Goal: Check status

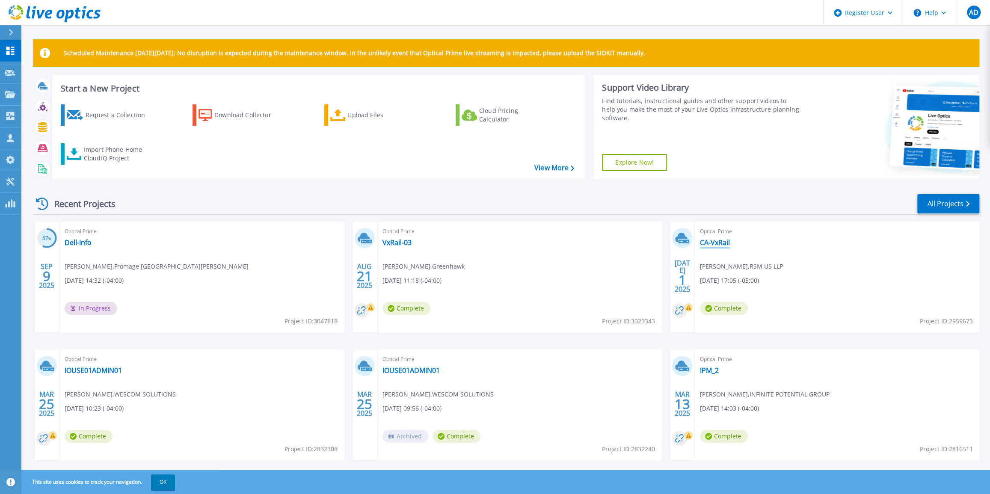
click at [716, 239] on link "CA-VxRail" at bounding box center [715, 242] width 30 height 9
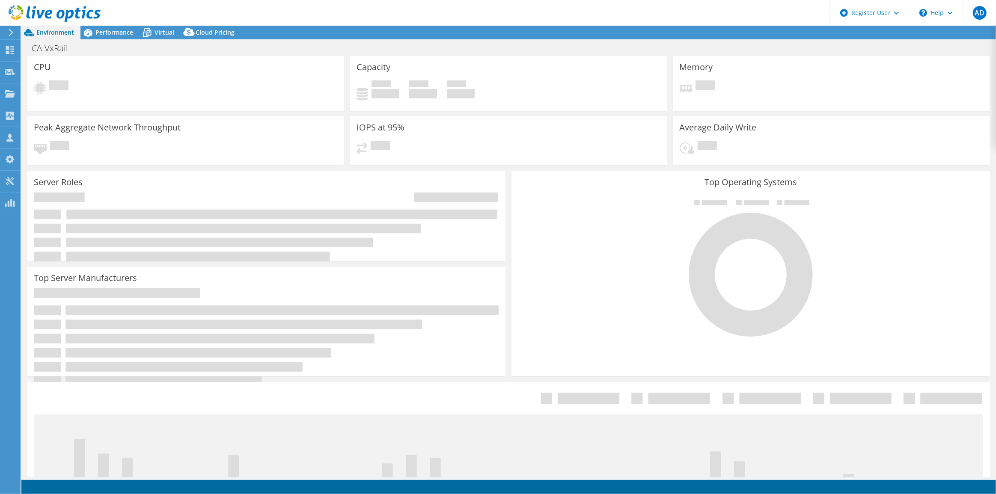
select select "USD"
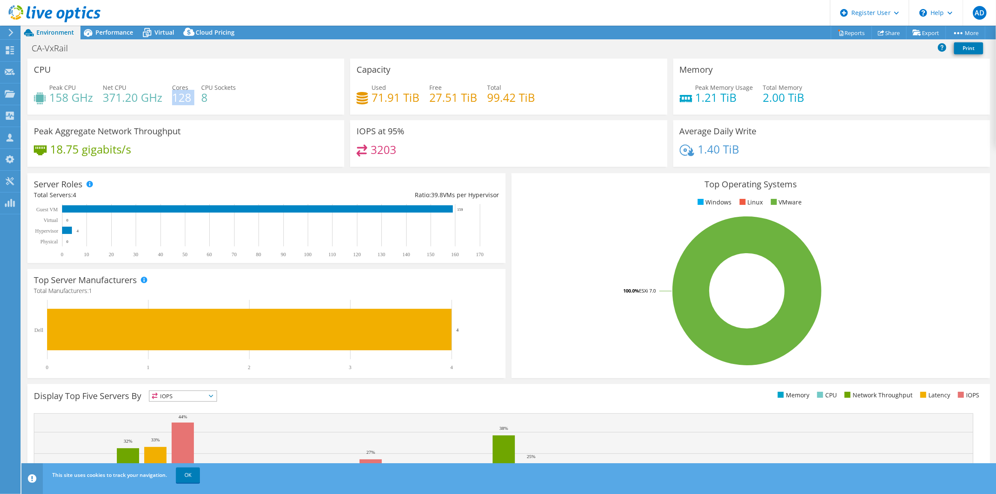
drag, startPoint x: 178, startPoint y: 98, endPoint x: 171, endPoint y: 98, distance: 6.9
click at [171, 98] on div "Peak CPU 158 GHz Net CPU 371.20 GHz Cores 128 CPU Sockets 8" at bounding box center [186, 97] width 304 height 28
click at [196, 112] on div "CPU Peak CPU 158 GHz Net CPU 371.20 GHz Cores 128 CPU Sockets 8" at bounding box center [185, 87] width 317 height 56
click at [112, 122] on div "Peak Aggregate Network Throughput 18.75 gigabits/s" at bounding box center [185, 143] width 317 height 47
drag, startPoint x: 50, startPoint y: 100, endPoint x: 223, endPoint y: 102, distance: 172.9
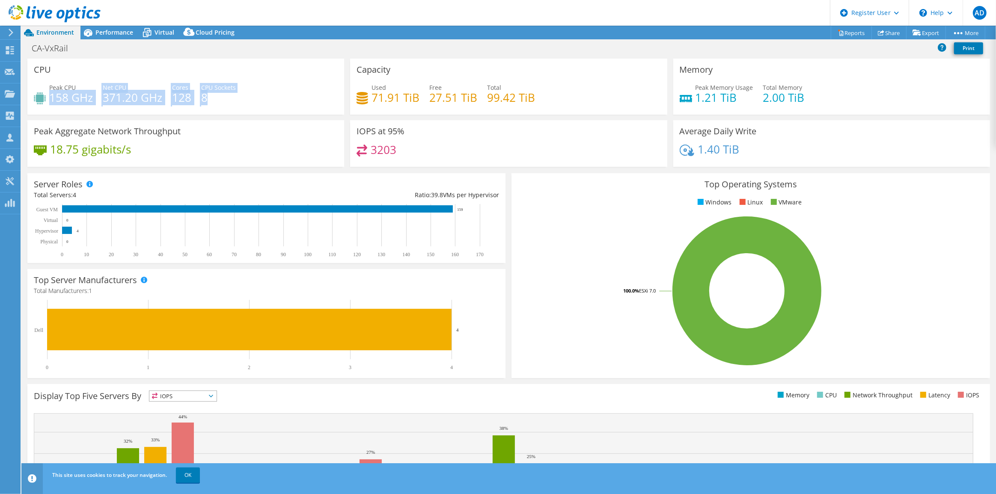
click at [223, 102] on div "Peak CPU 158 GHz Net CPU 371.20 GHz Cores 128 CPU Sockets 8" at bounding box center [186, 97] width 304 height 28
drag, startPoint x: 205, startPoint y: 102, endPoint x: 201, endPoint y: 102, distance: 4.3
click at [201, 102] on h4 "8" at bounding box center [218, 97] width 35 height 9
